Goal: Book appointment/travel/reservation

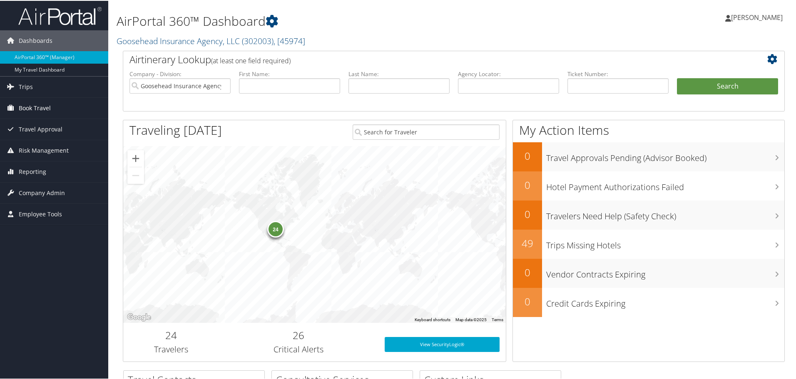
click at [47, 102] on span "Book Travel" at bounding box center [35, 107] width 32 height 21
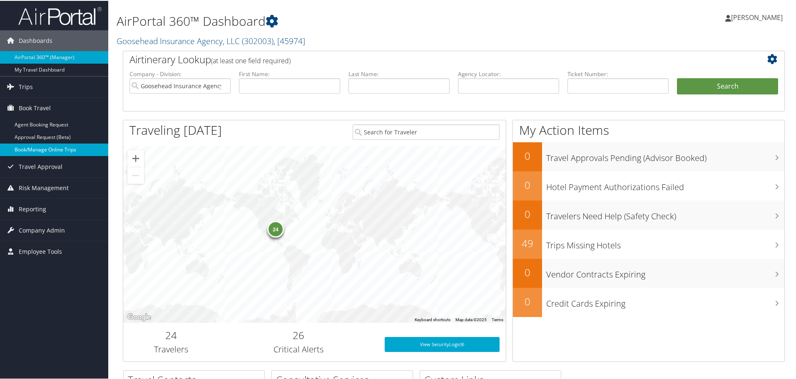
click at [52, 152] on link "Book/Manage Online Trips" at bounding box center [54, 149] width 108 height 12
